Goal: Information Seeking & Learning: Learn about a topic

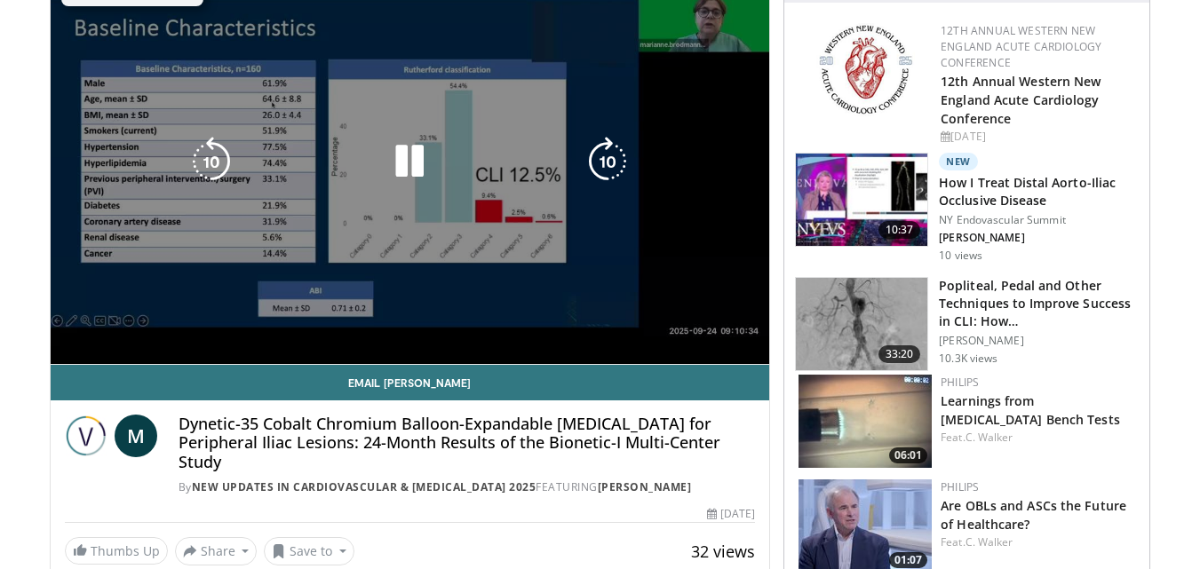
click at [96, 322] on video-js "**********" at bounding box center [410, 162] width 719 height 405
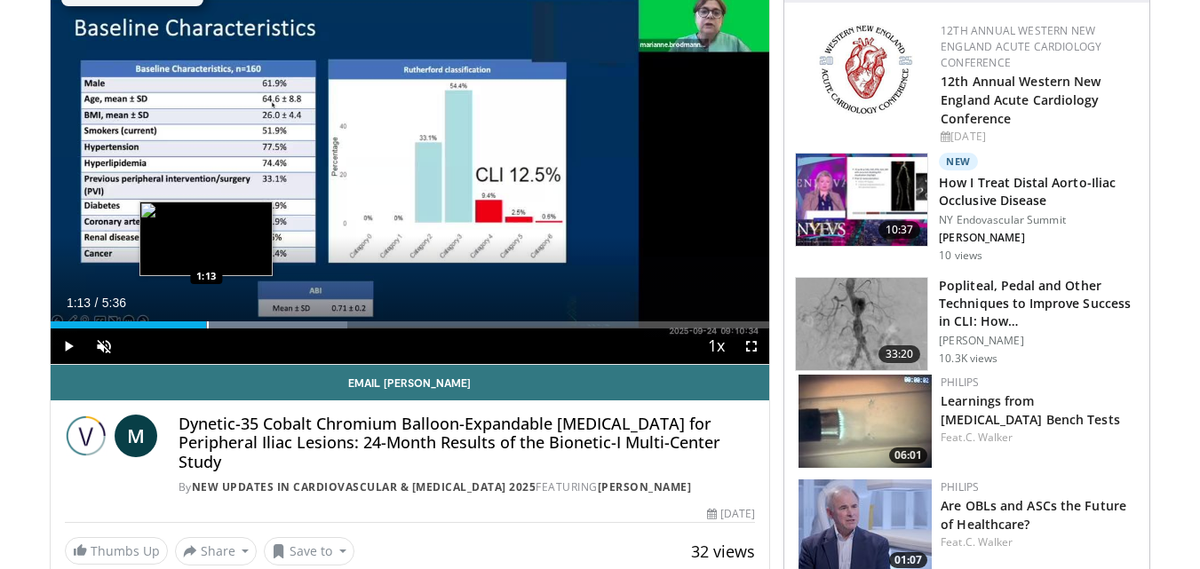
drag, startPoint x: 66, startPoint y: 327, endPoint x: 206, endPoint y: 326, distance: 140.3
click at [207, 326] on div "Progress Bar" at bounding box center [208, 324] width 2 height 7
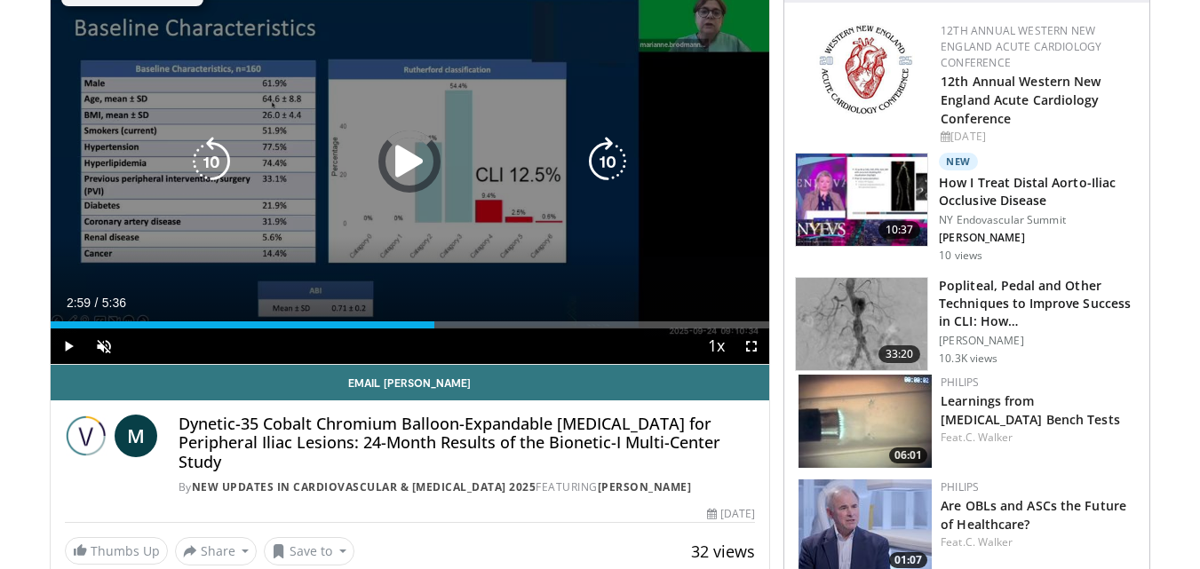
click at [434, 319] on div "Loaded : 44.23% 2:59 2:58" at bounding box center [410, 320] width 719 height 17
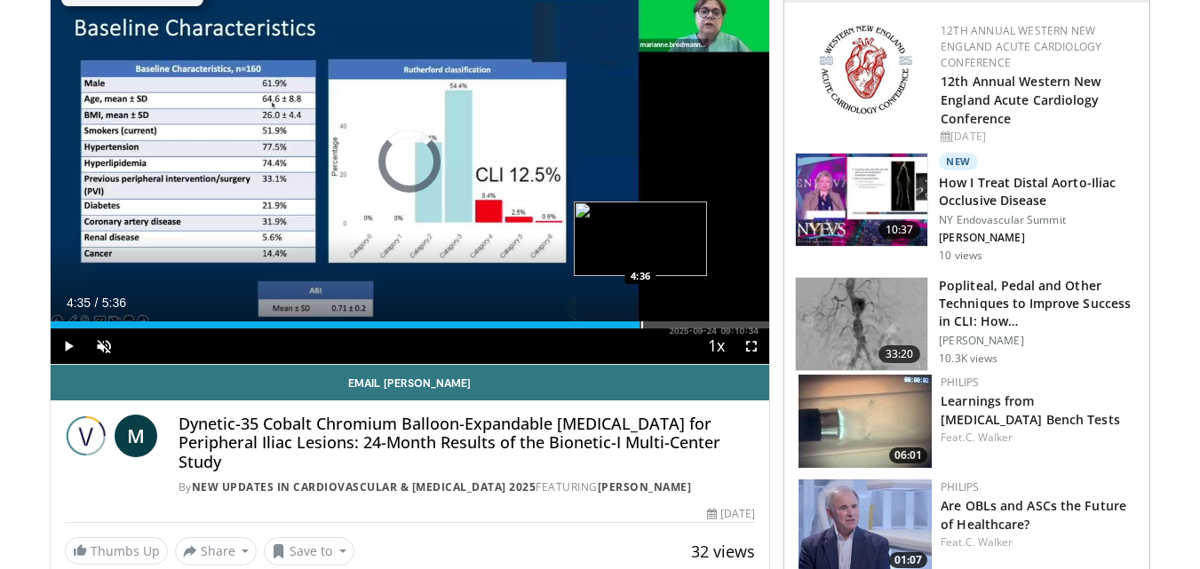
click at [641, 324] on div "Progress Bar" at bounding box center [642, 324] width 2 height 7
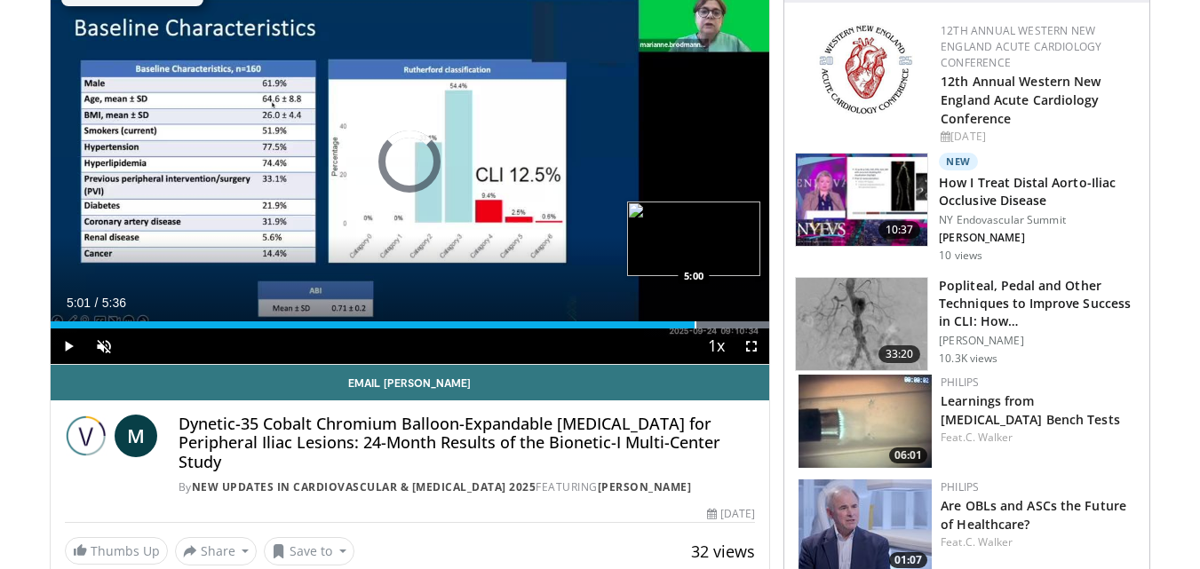
click at [694, 324] on div "Progress Bar" at bounding box center [695, 324] width 2 height 7
click at [723, 323] on div "Progress Bar" at bounding box center [724, 324] width 2 height 7
click at [746, 324] on div "Progress Bar" at bounding box center [747, 324] width 2 height 7
click at [763, 322] on div "Progress Bar" at bounding box center [764, 324] width 2 height 7
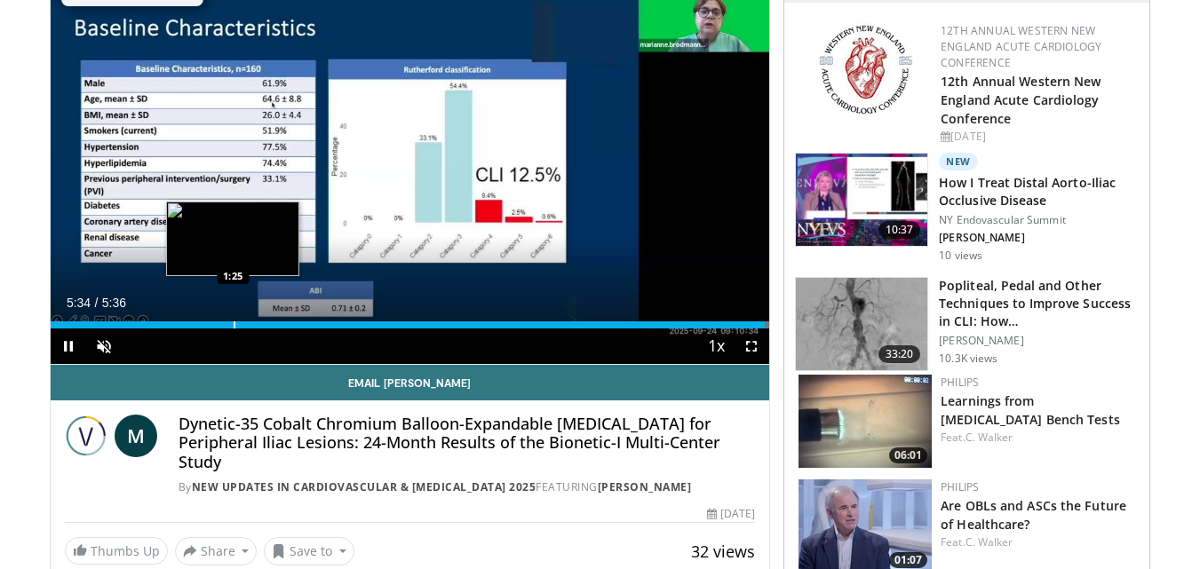
click at [232, 321] on div "5:34" at bounding box center [408, 324] width 715 height 7
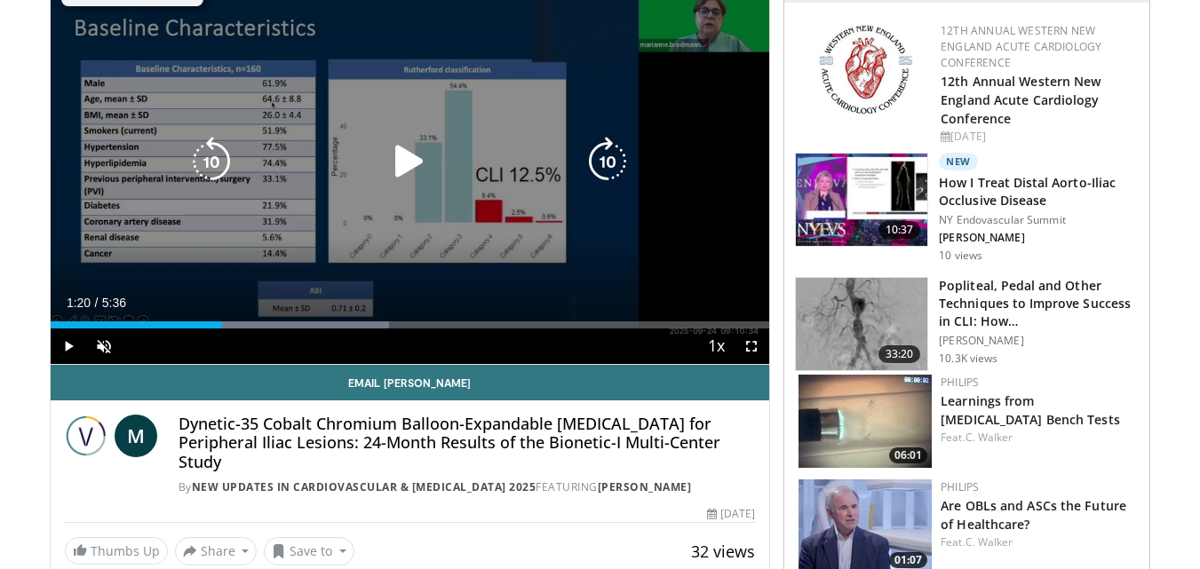
click at [222, 326] on div "1:20" at bounding box center [137, 324] width 172 height 7
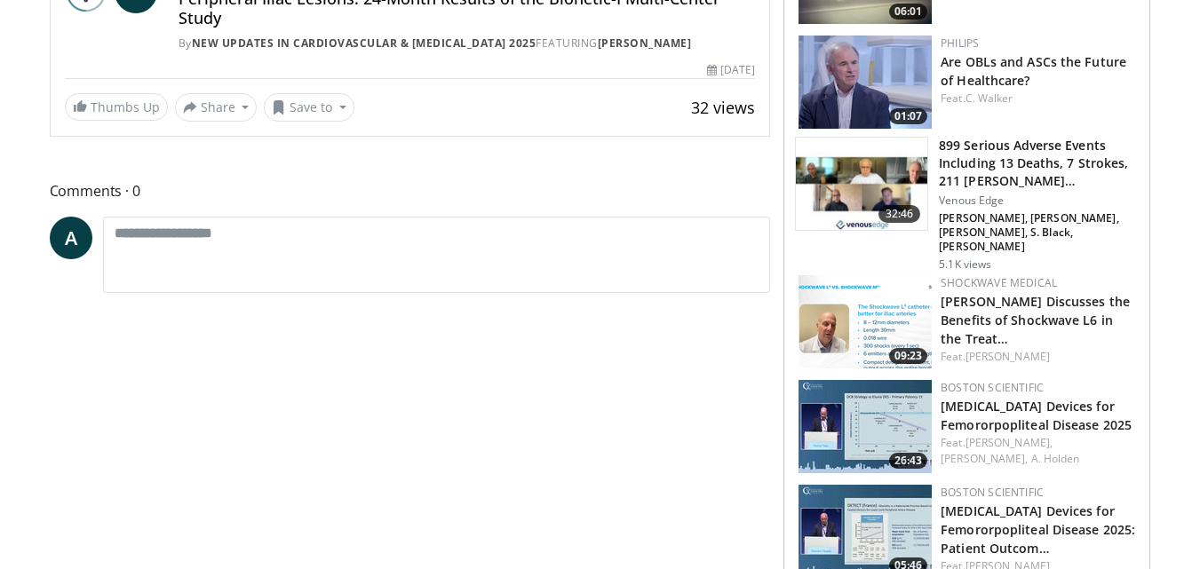
scroll to position [355, 0]
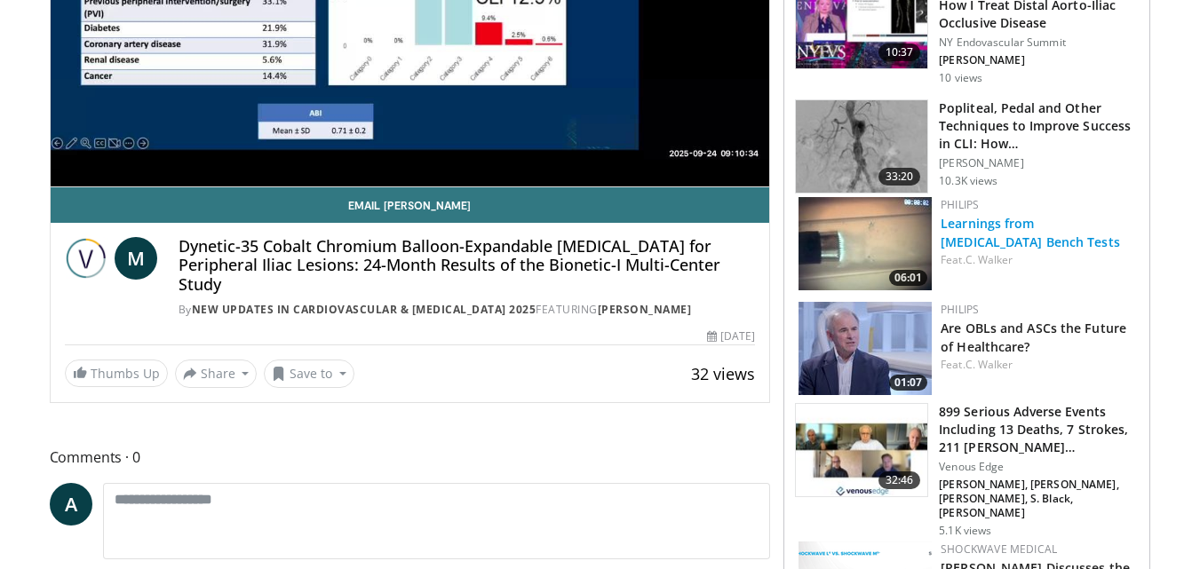
click at [1000, 223] on link "Learnings from [MEDICAL_DATA] Bench Tests" at bounding box center [1029, 233] width 179 height 36
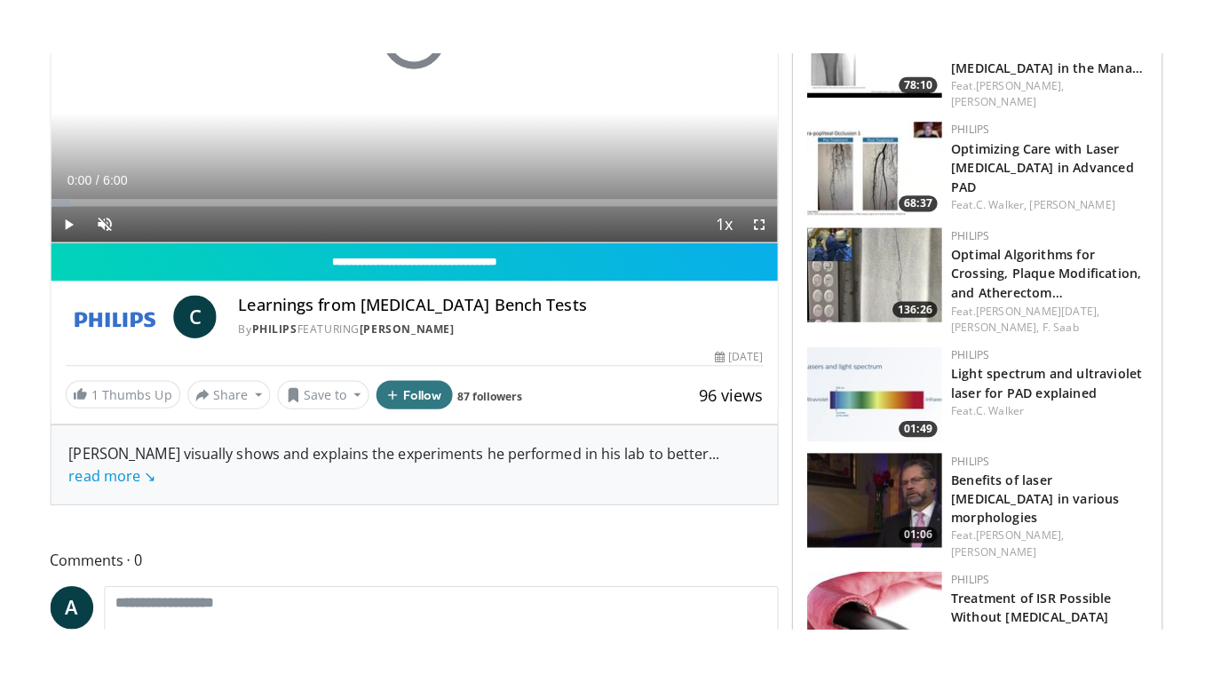
scroll to position [178, 0]
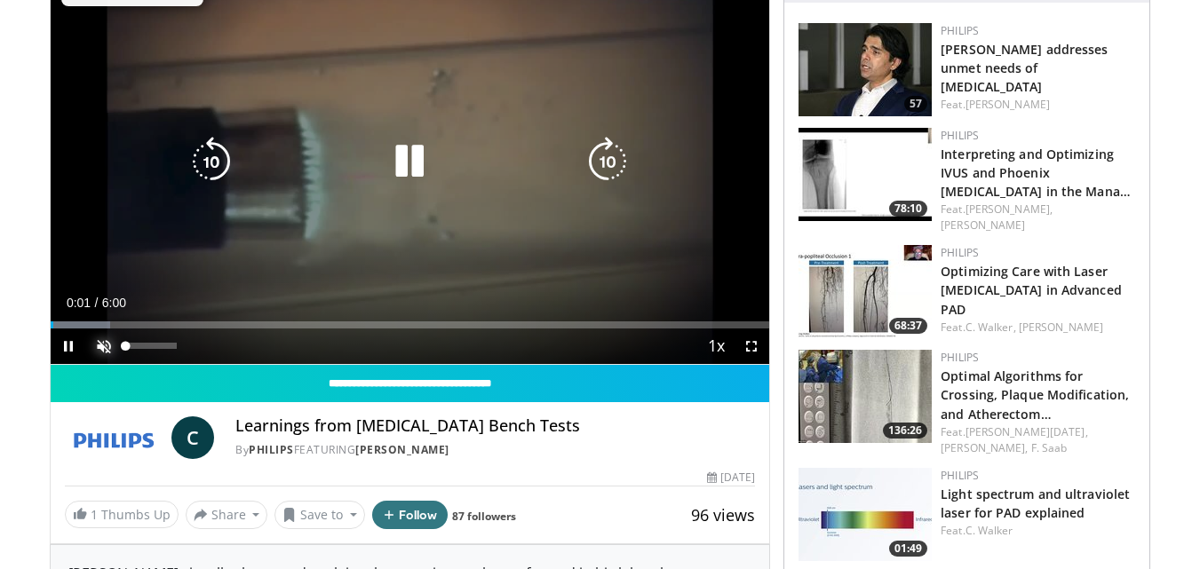
click at [104, 343] on span "Video Player" at bounding box center [104, 347] width 36 height 36
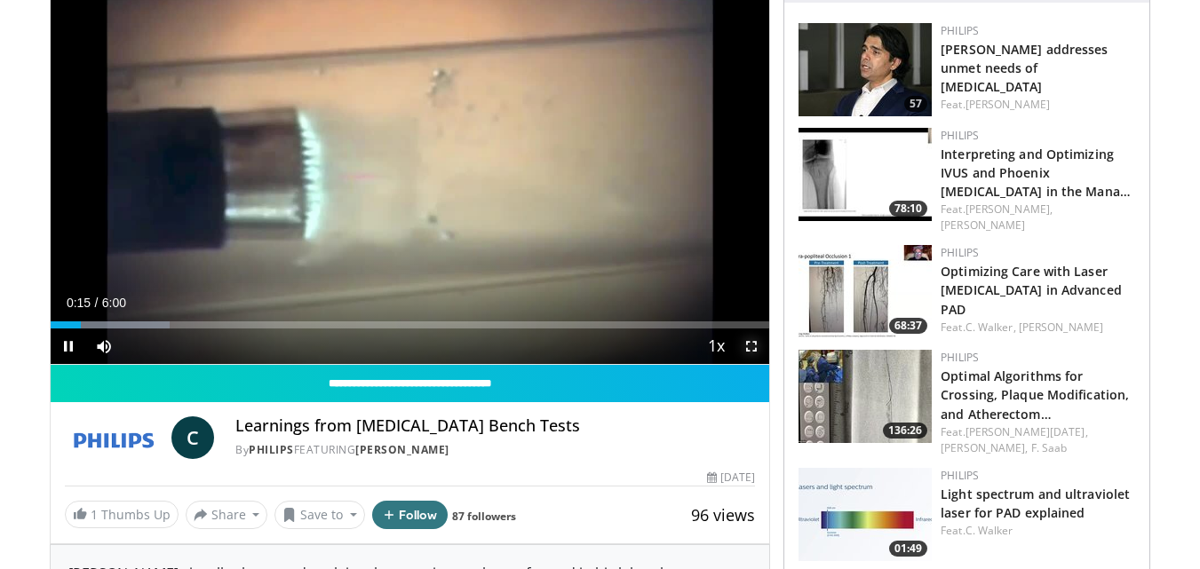
click at [749, 347] on span "Video Player" at bounding box center [752, 347] width 36 height 36
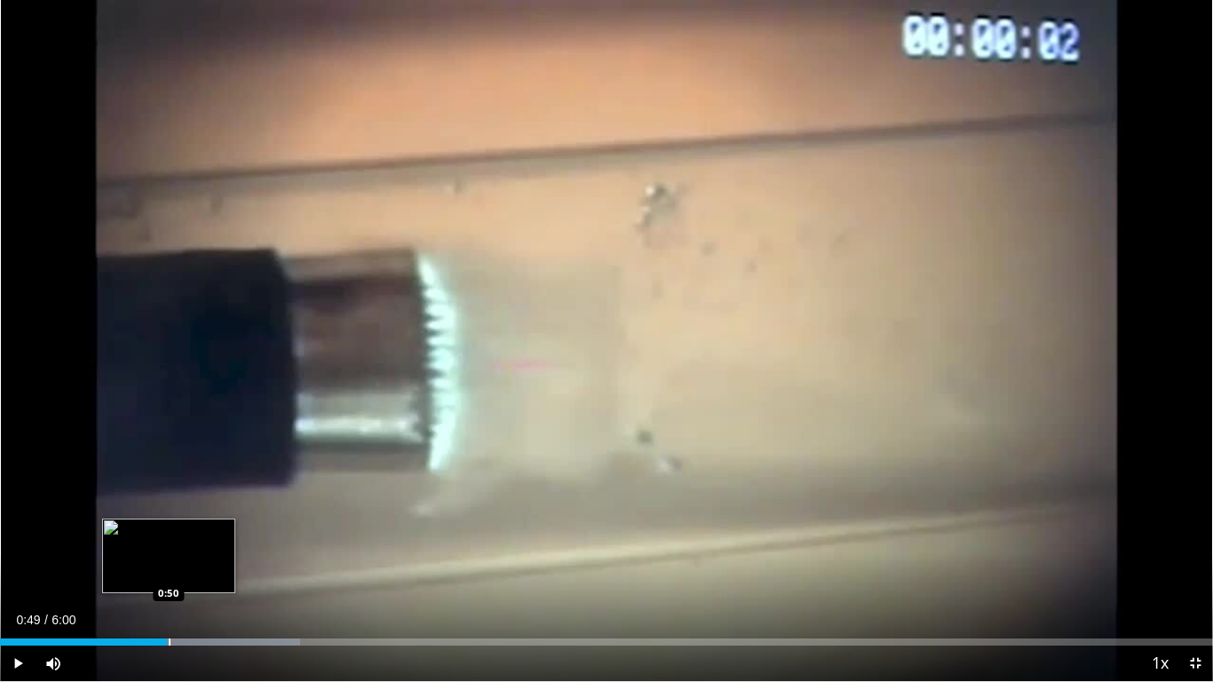
click at [167, 568] on div "Progress Bar" at bounding box center [167, 642] width 266 height 7
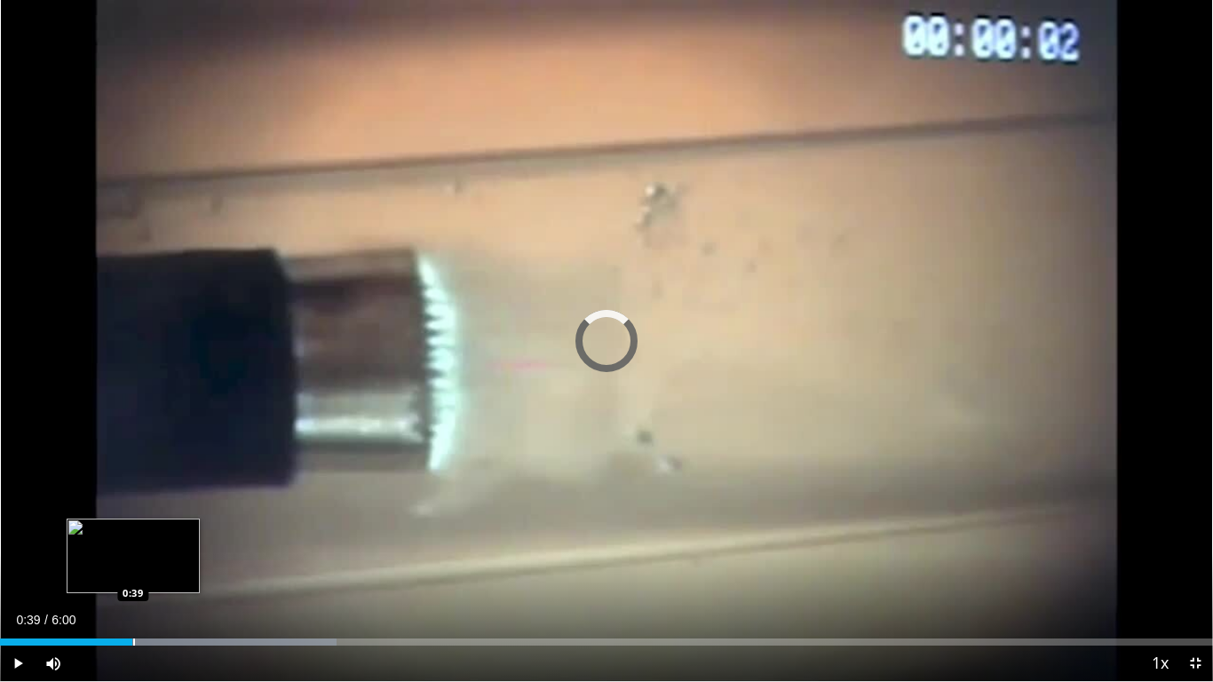
click at [132, 568] on div "0:39" at bounding box center [66, 642] width 132 height 7
click at [155, 568] on div "Progress Bar" at bounding box center [155, 642] width 2 height 7
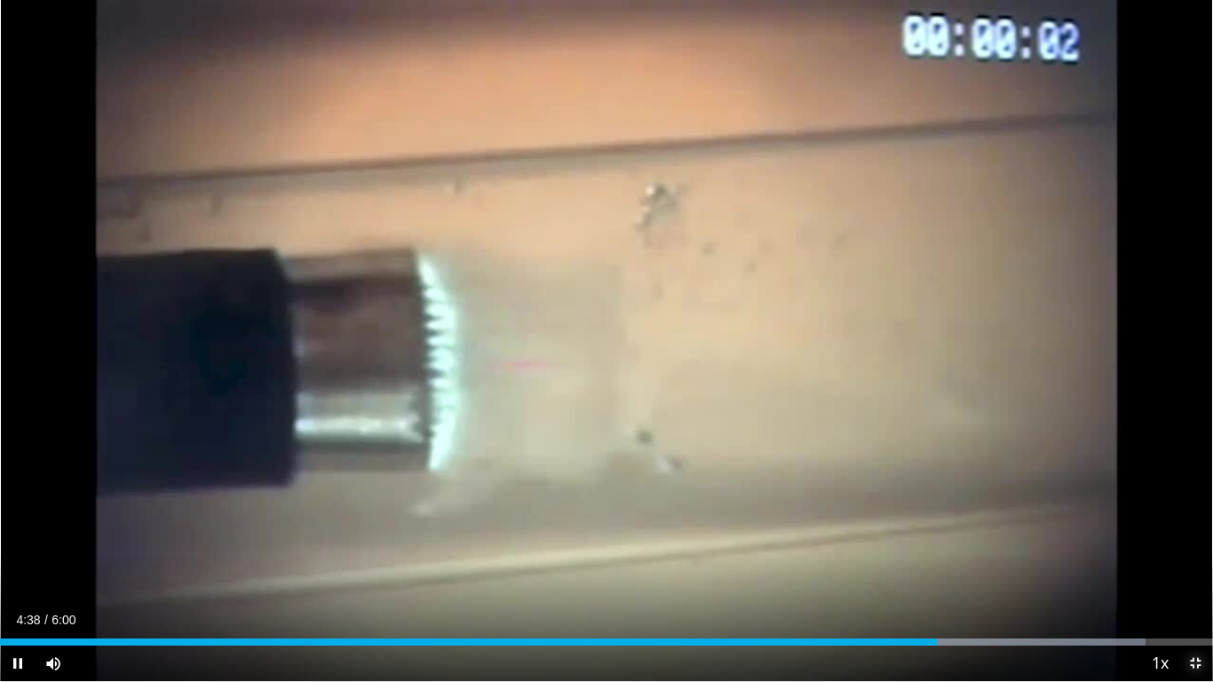
click at [1190, 568] on span "Video Player" at bounding box center [1196, 664] width 36 height 36
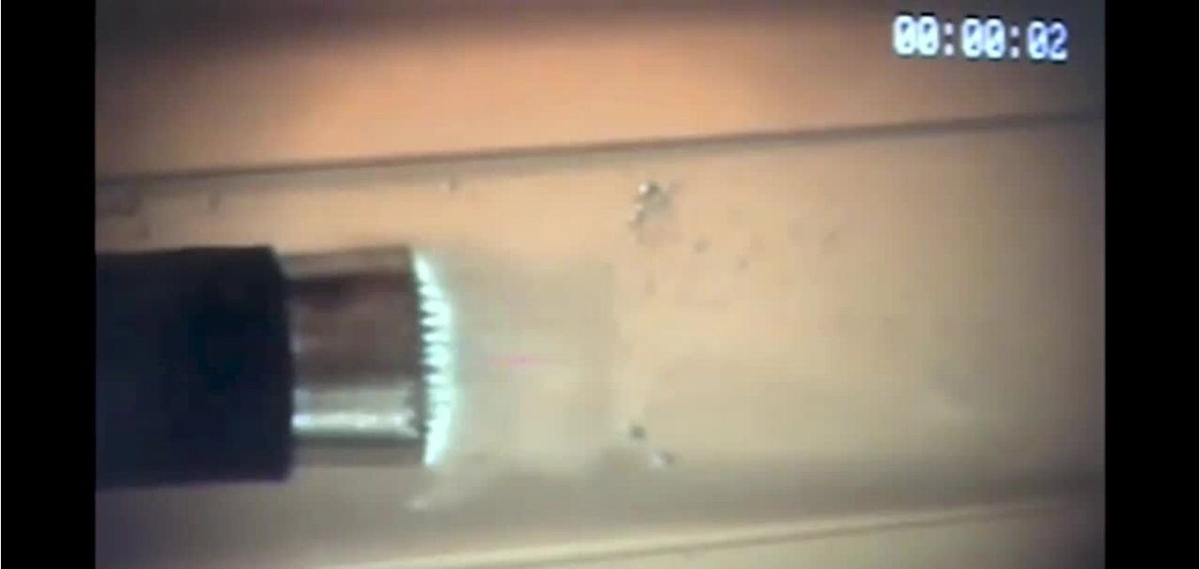
scroll to position [1687, 0]
